Goal: Transaction & Acquisition: Book appointment/travel/reservation

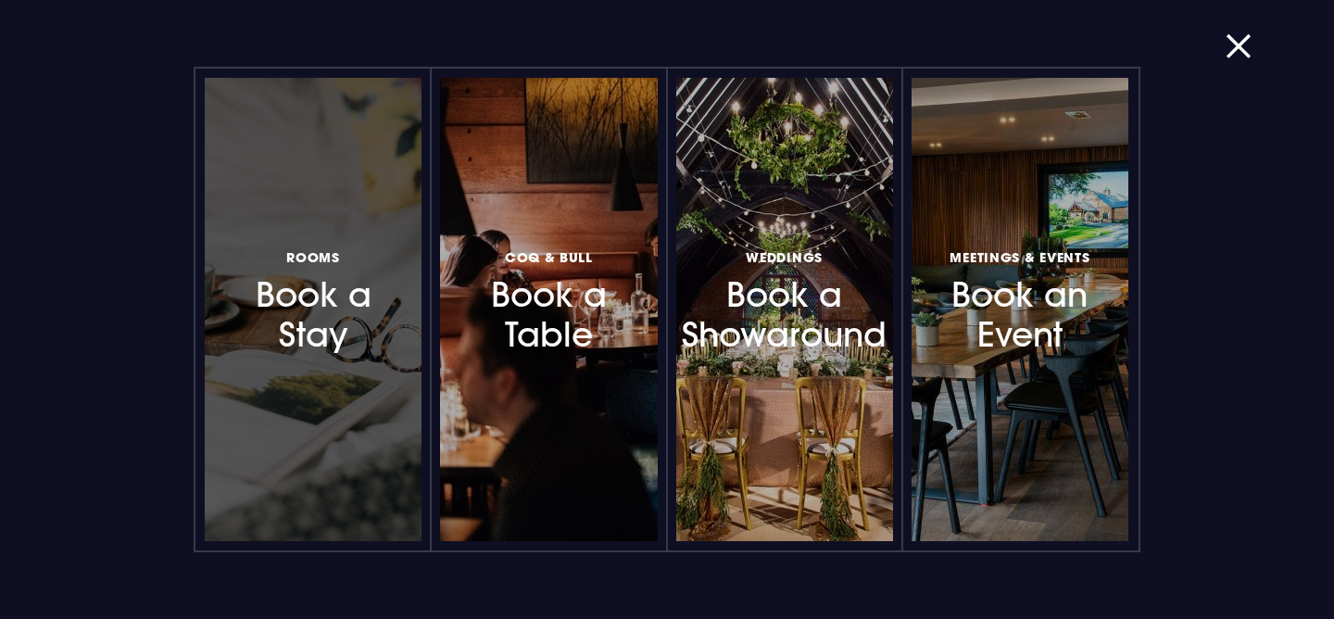
click at [341, 263] on h3 "Rooms Book a Stay" at bounding box center [313, 300] width 154 height 110
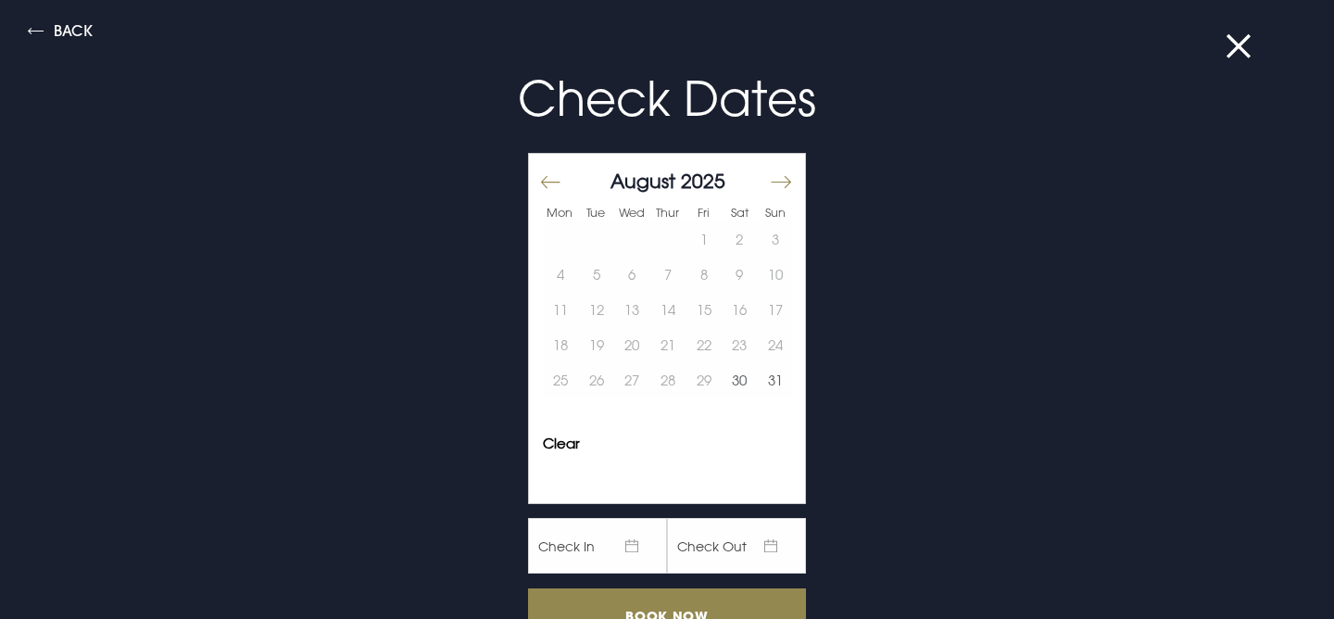
click at [780, 186] on button "Move forward to switch to the next month." at bounding box center [780, 181] width 22 height 39
click at [748, 233] on button "6" at bounding box center [740, 239] width 36 height 35
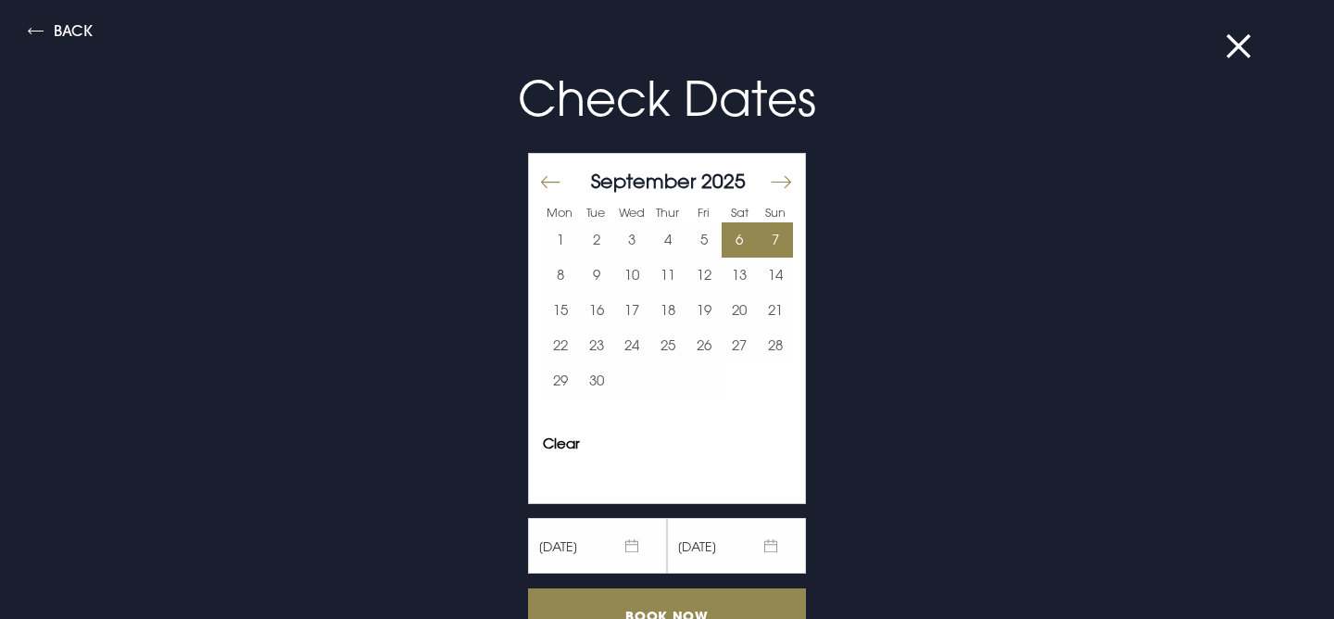
click at [774, 234] on button "7" at bounding box center [775, 239] width 36 height 35
click at [613, 613] on input "Book Now" at bounding box center [667, 615] width 278 height 55
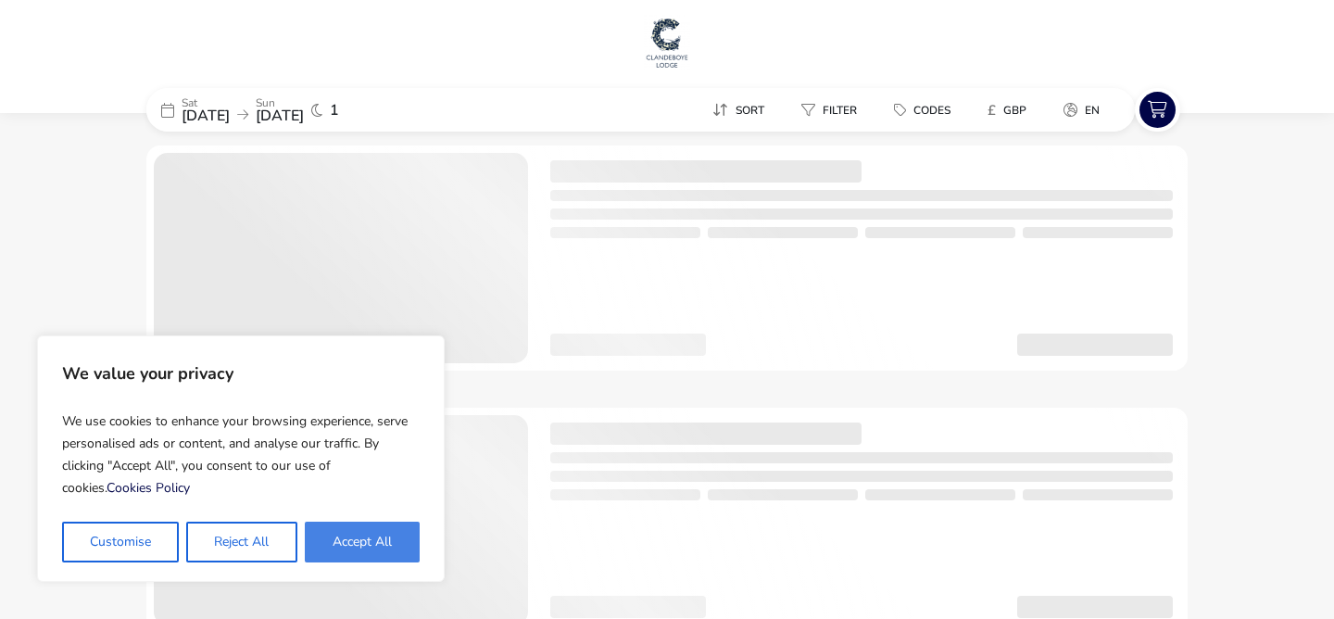
click at [383, 539] on button "Accept All" at bounding box center [362, 542] width 115 height 41
checkbox input "true"
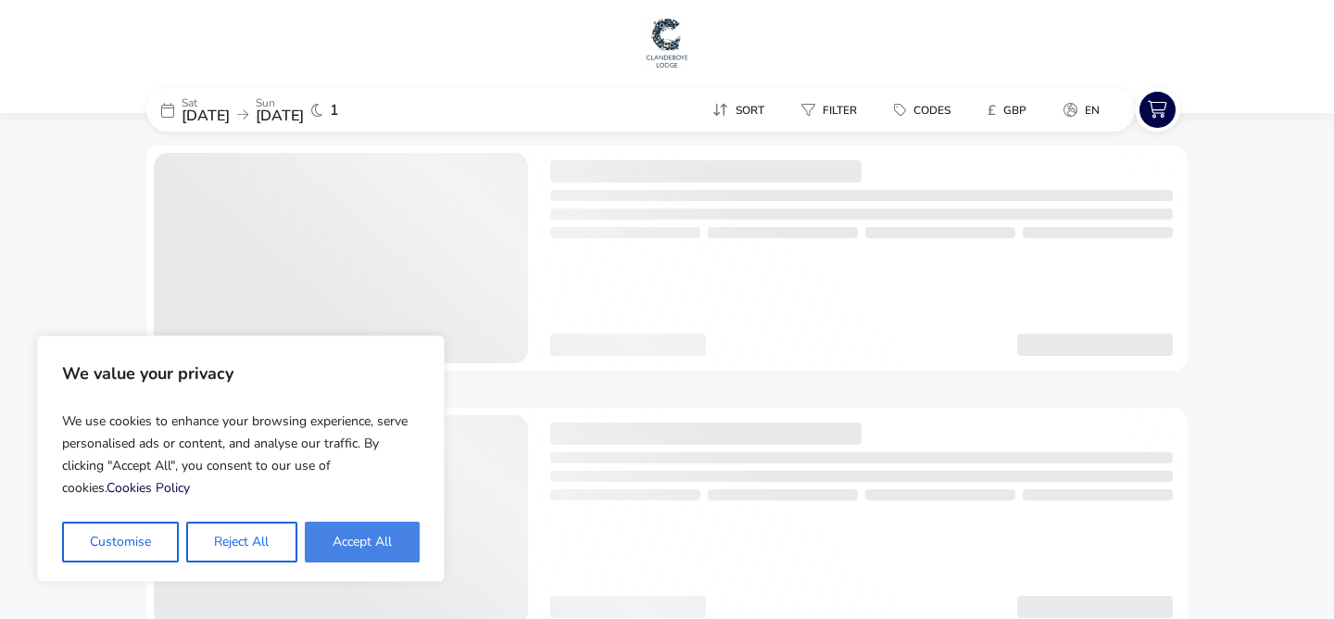
checkbox input "true"
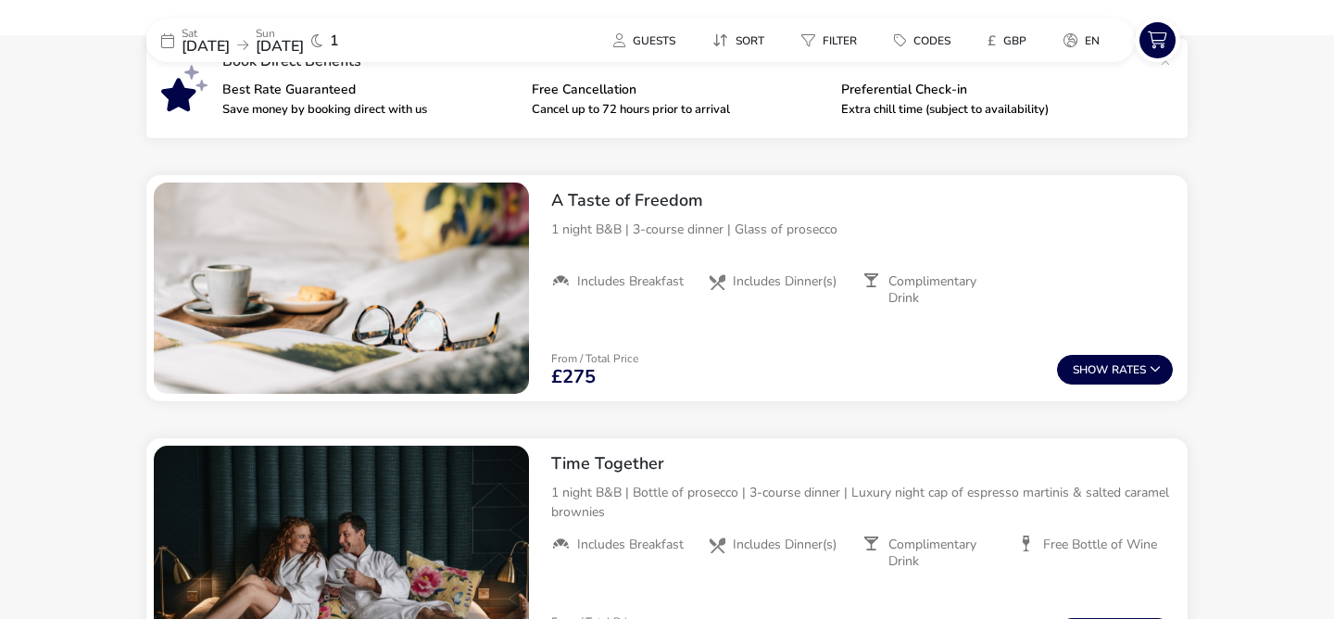
scroll to position [712, 0]
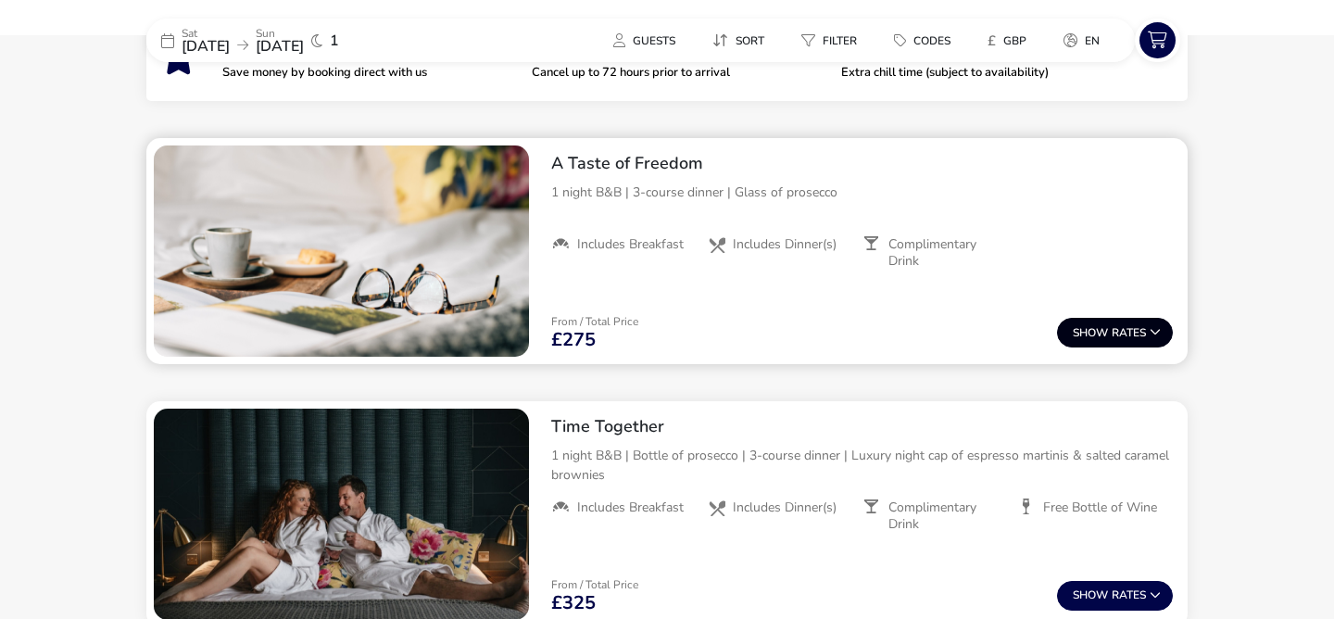
click at [1114, 344] on button "Show Rates" at bounding box center [1115, 333] width 116 height 30
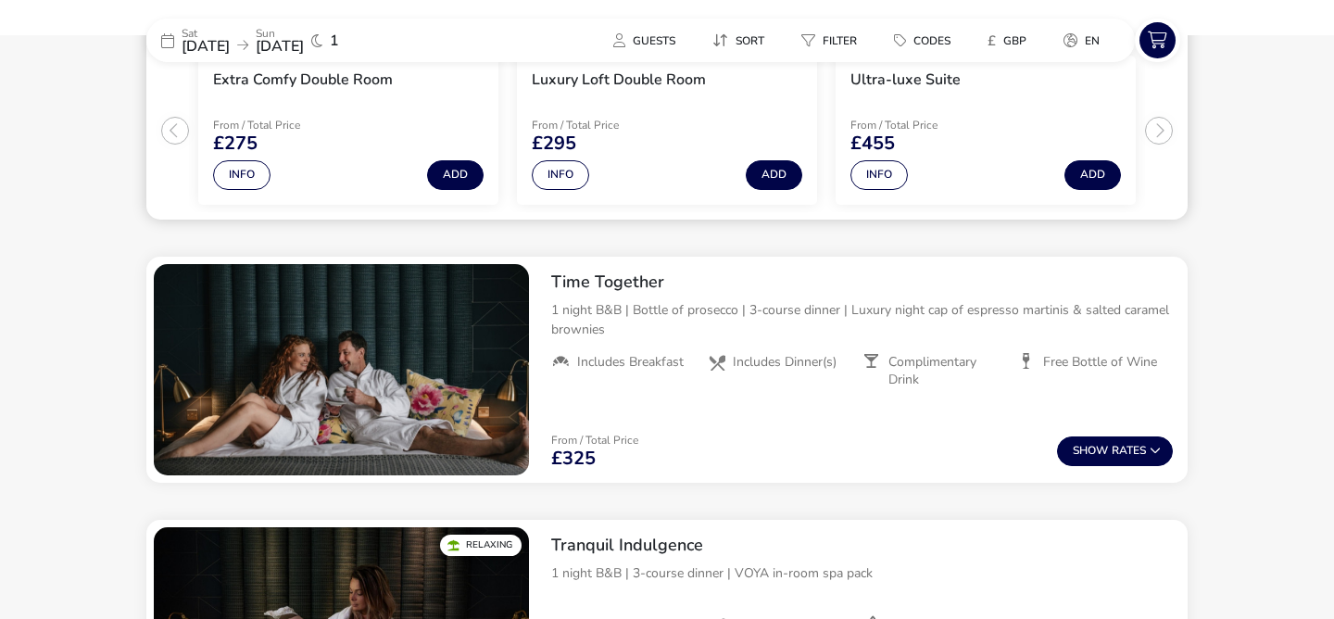
scroll to position [1054, 0]
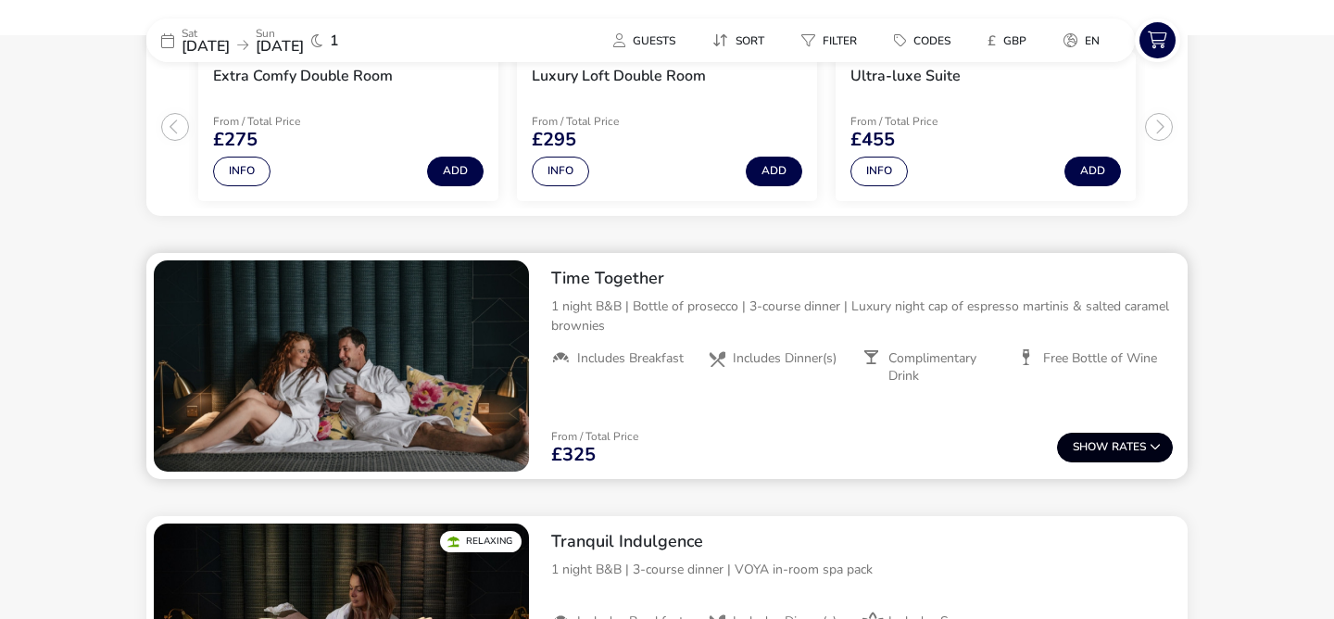
click at [1140, 450] on button "Show Rates" at bounding box center [1115, 448] width 116 height 30
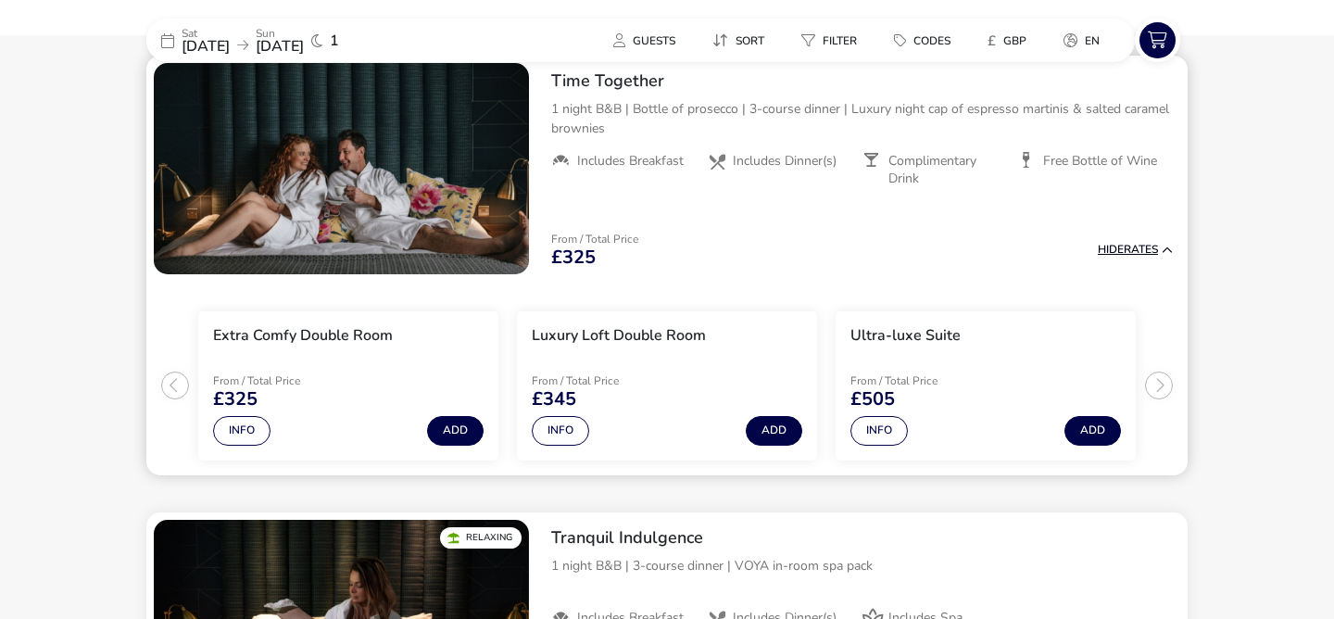
scroll to position [1214, 0]
